Goal: Complete application form

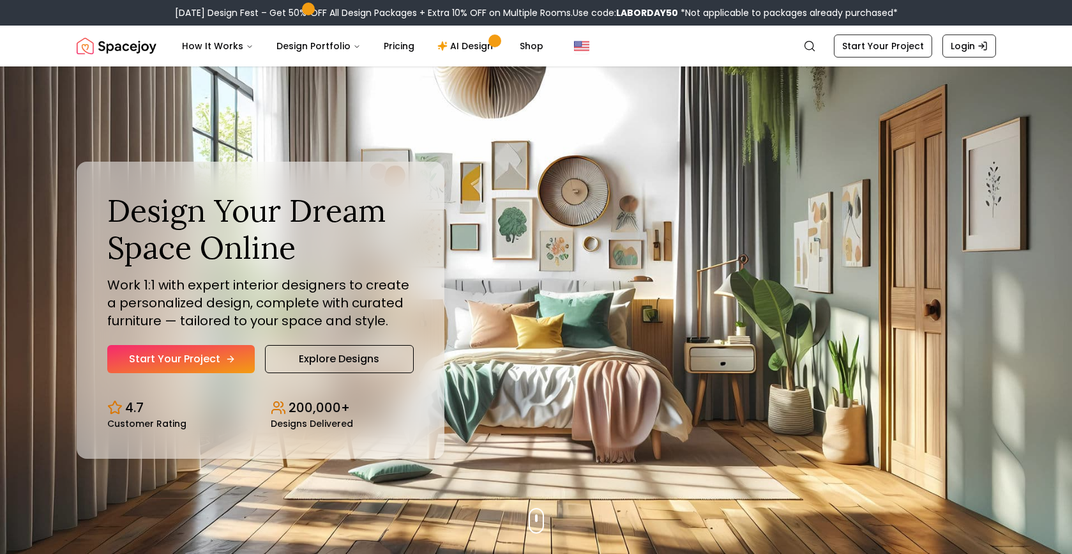
click at [225, 355] on icon "Hero section" at bounding box center [230, 359] width 10 height 10
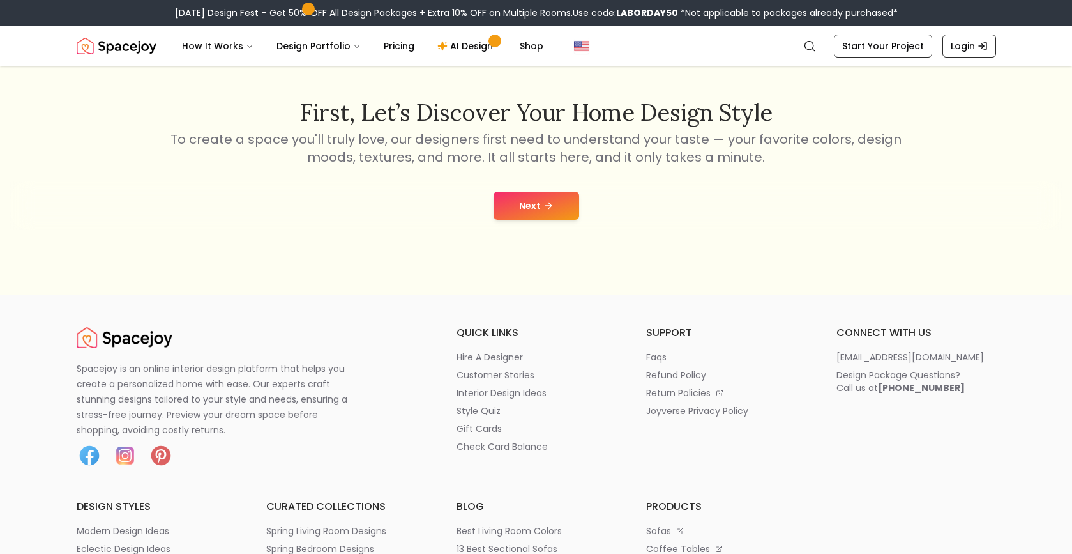
scroll to position [222, 0]
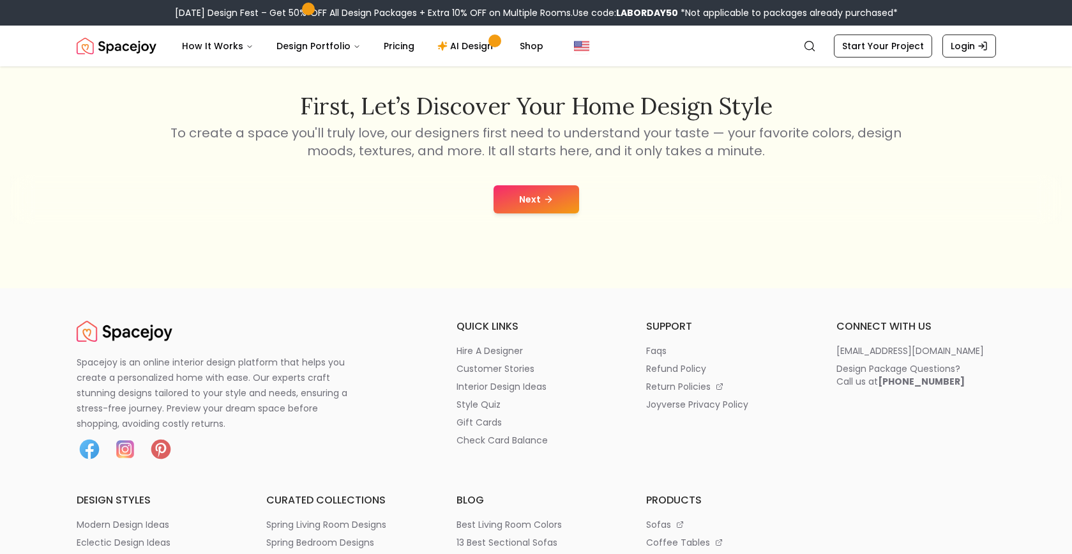
click at [531, 201] on button "Next" at bounding box center [537, 199] width 86 height 28
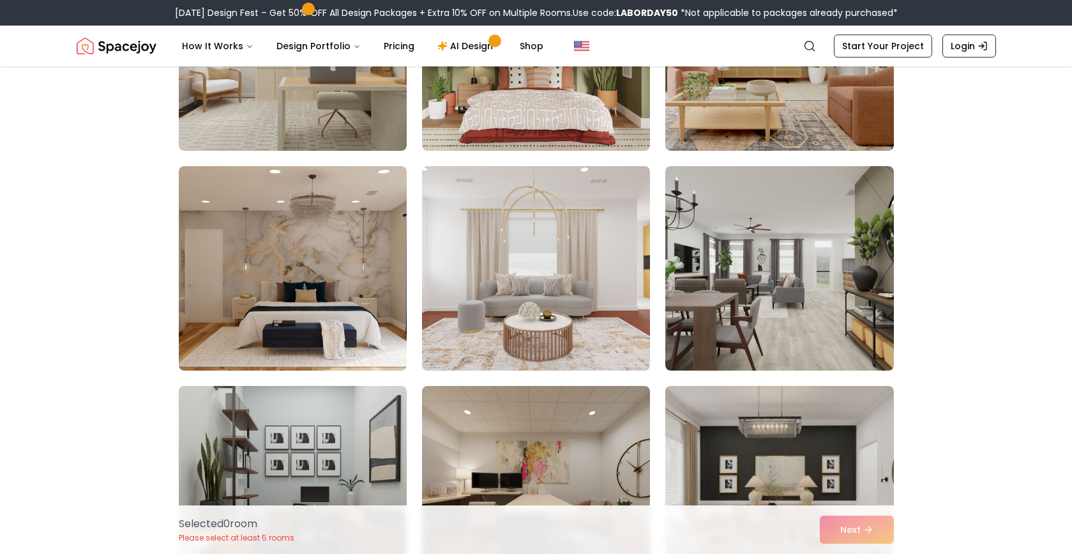
scroll to position [231, 0]
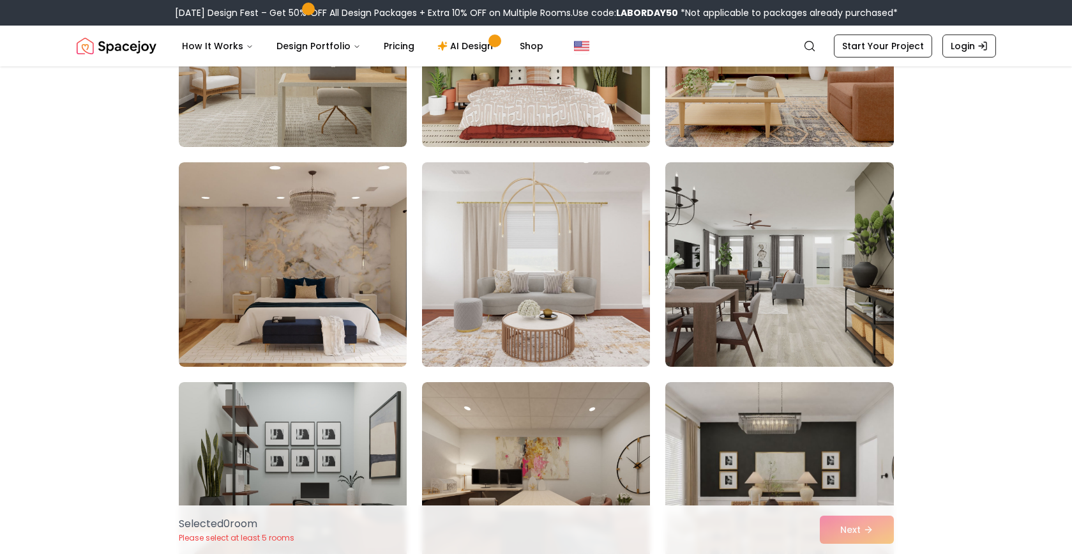
click at [561, 229] on img at bounding box center [535, 264] width 239 height 215
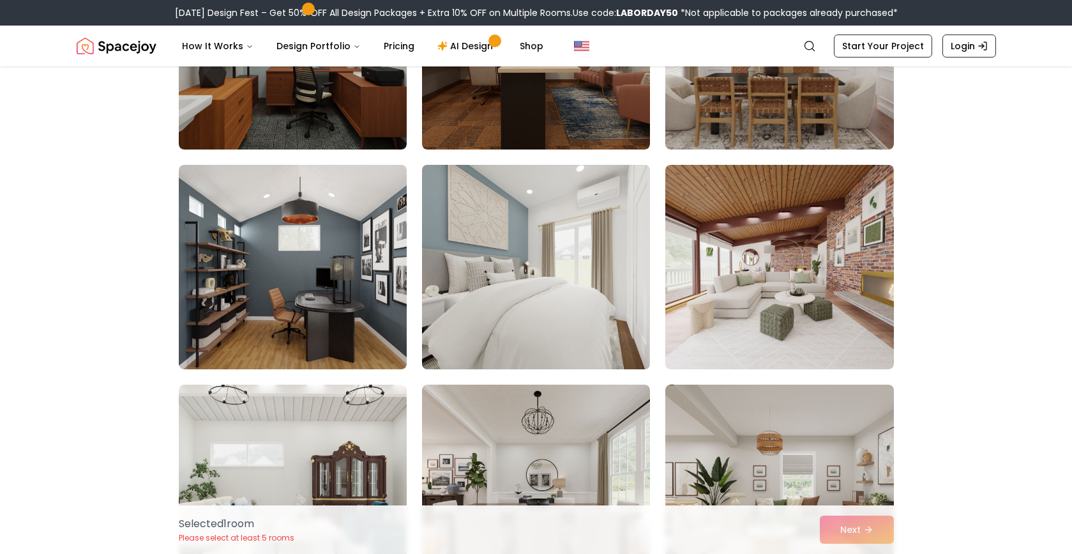
scroll to position [670, 0]
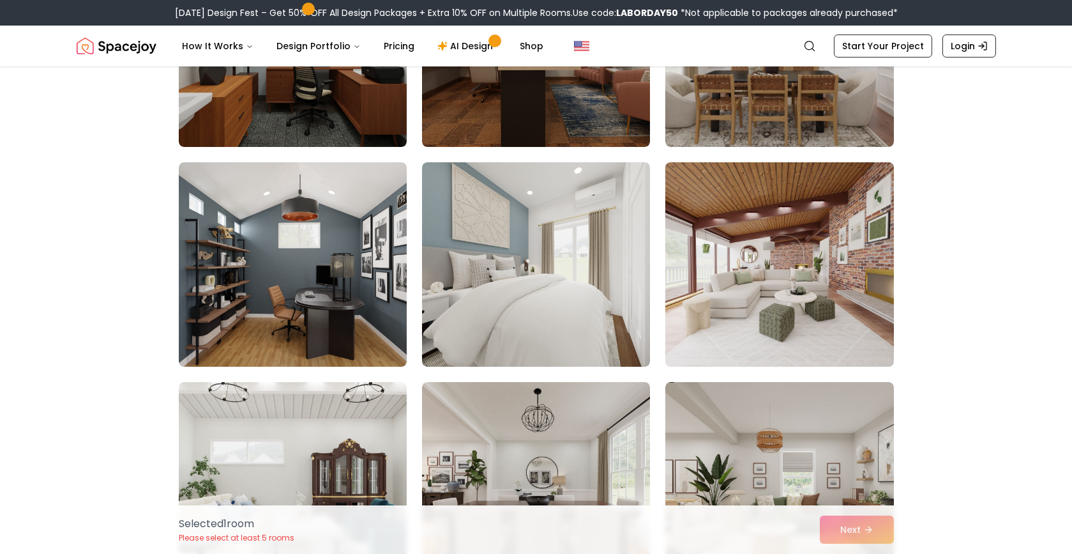
click at [709, 292] on img at bounding box center [779, 264] width 239 height 215
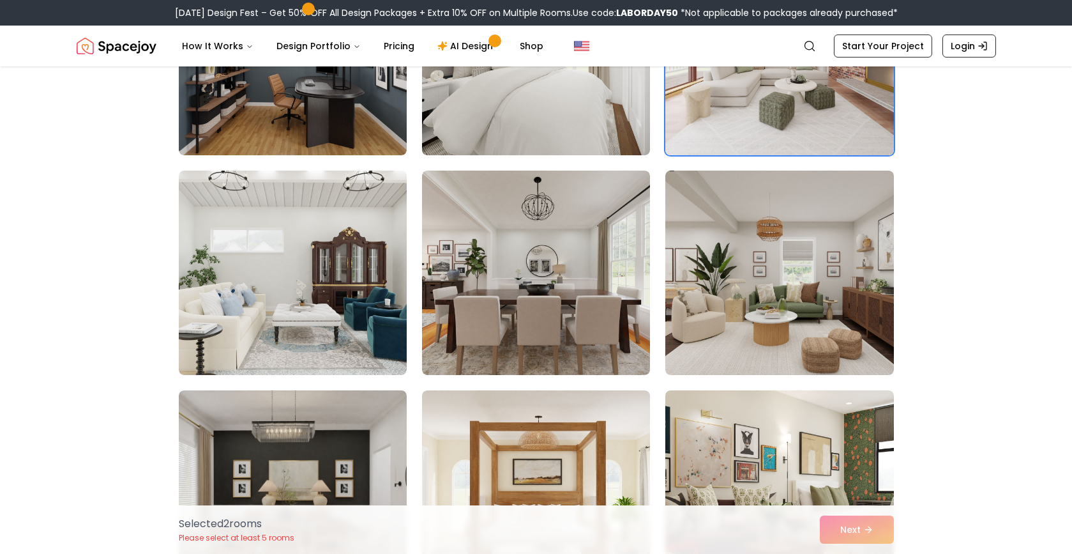
scroll to position [880, 0]
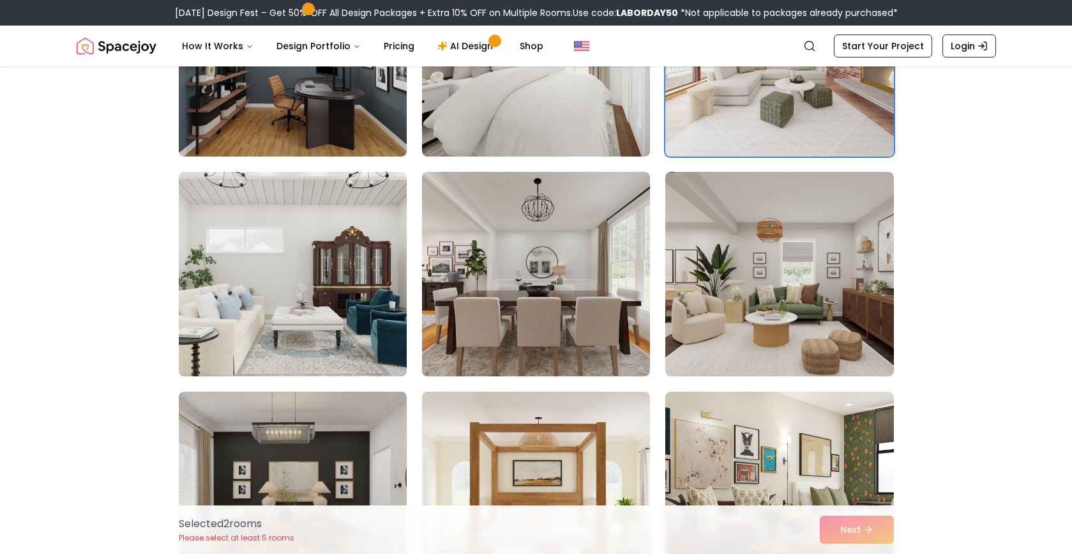
click at [329, 239] on img at bounding box center [292, 274] width 239 height 215
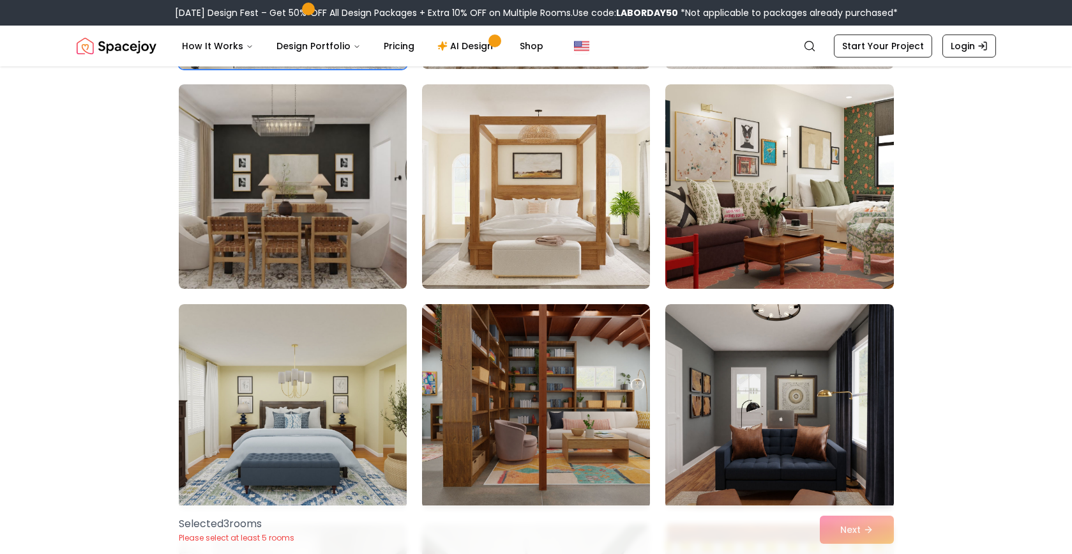
scroll to position [1186, 0]
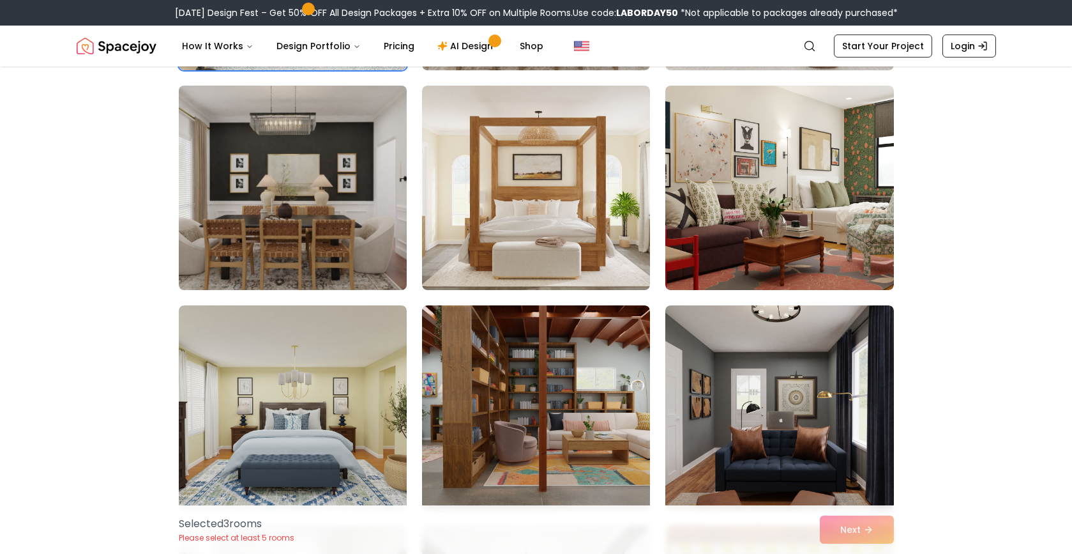
click at [332, 259] on img at bounding box center [292, 187] width 239 height 215
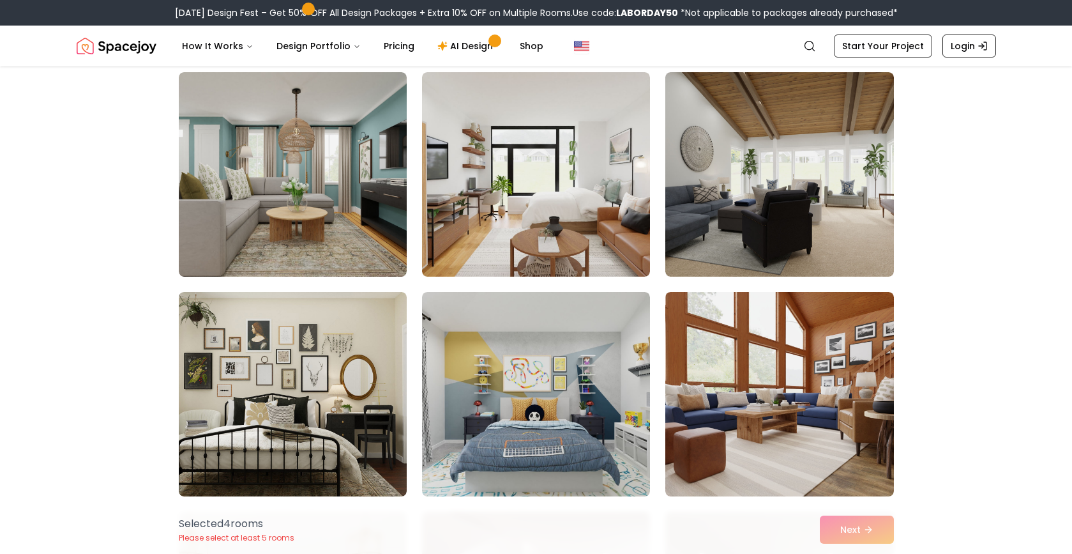
scroll to position [1854, 0]
